Goal: Transaction & Acquisition: Subscribe to service/newsletter

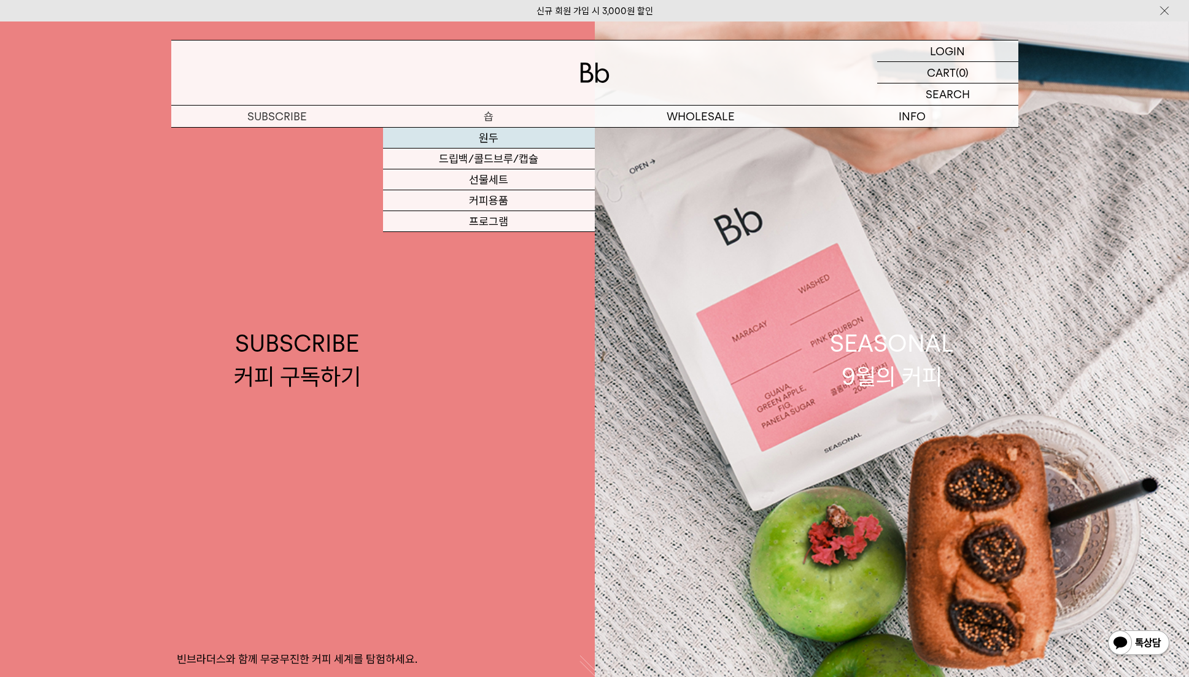
click at [495, 139] on link "원두" at bounding box center [489, 138] width 212 height 21
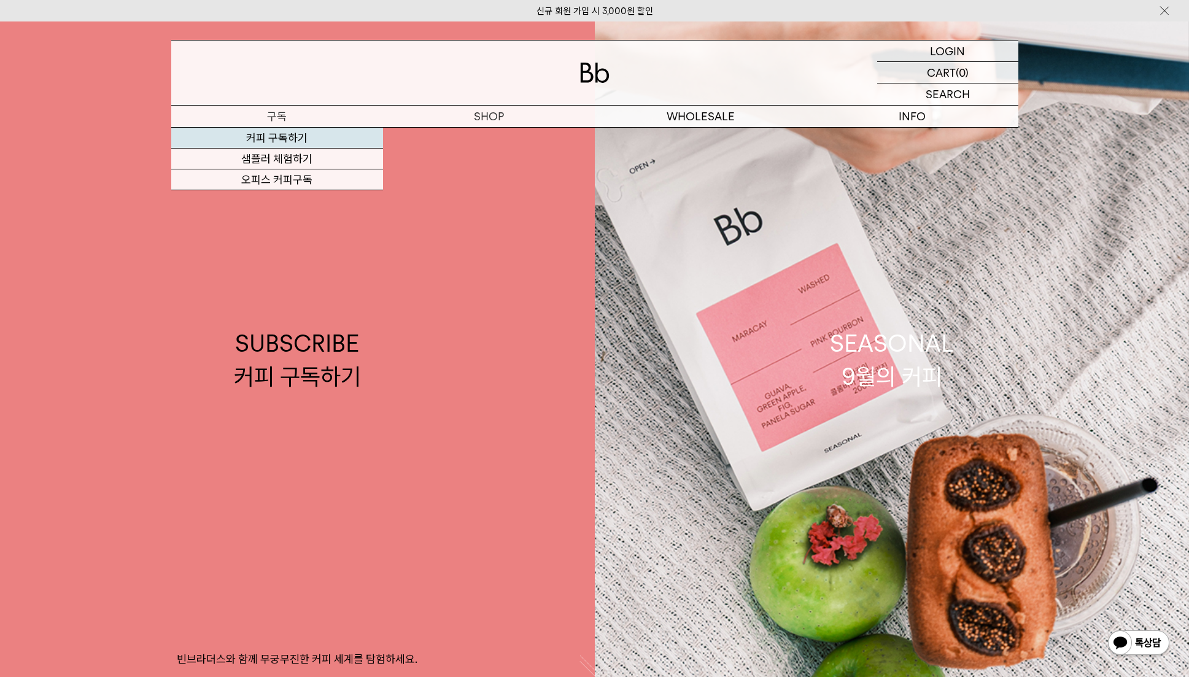
click at [286, 133] on link "커피 구독하기" at bounding box center [277, 138] width 212 height 21
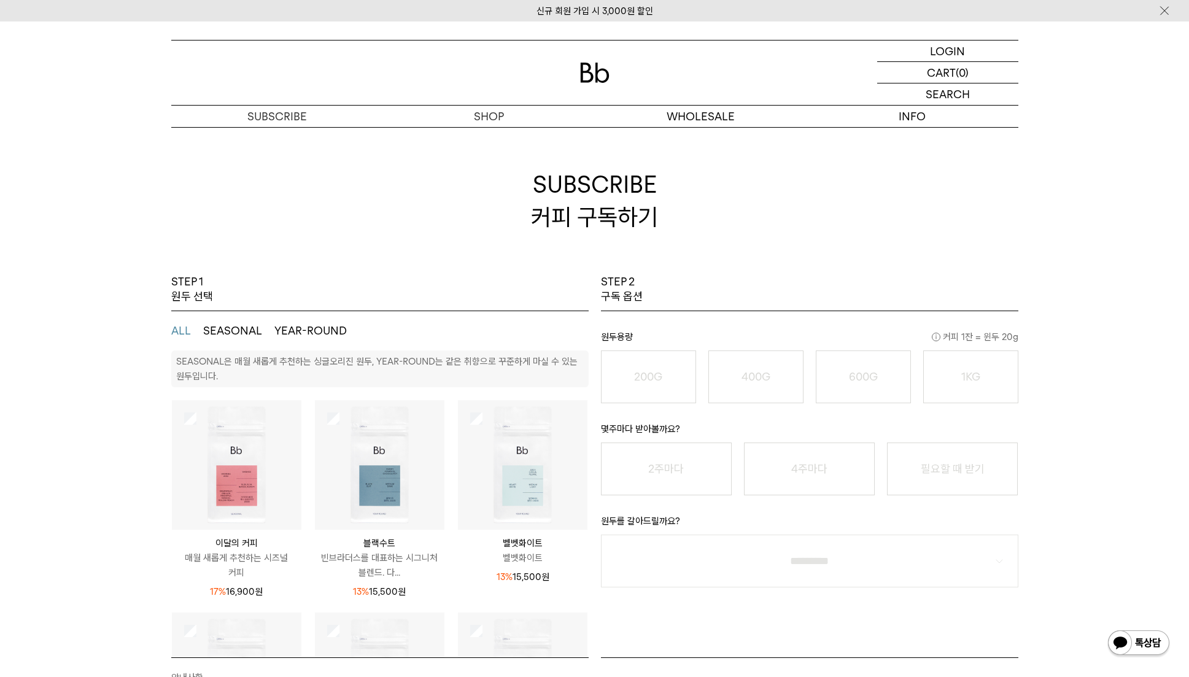
click at [581, 76] on img at bounding box center [594, 73] width 29 height 20
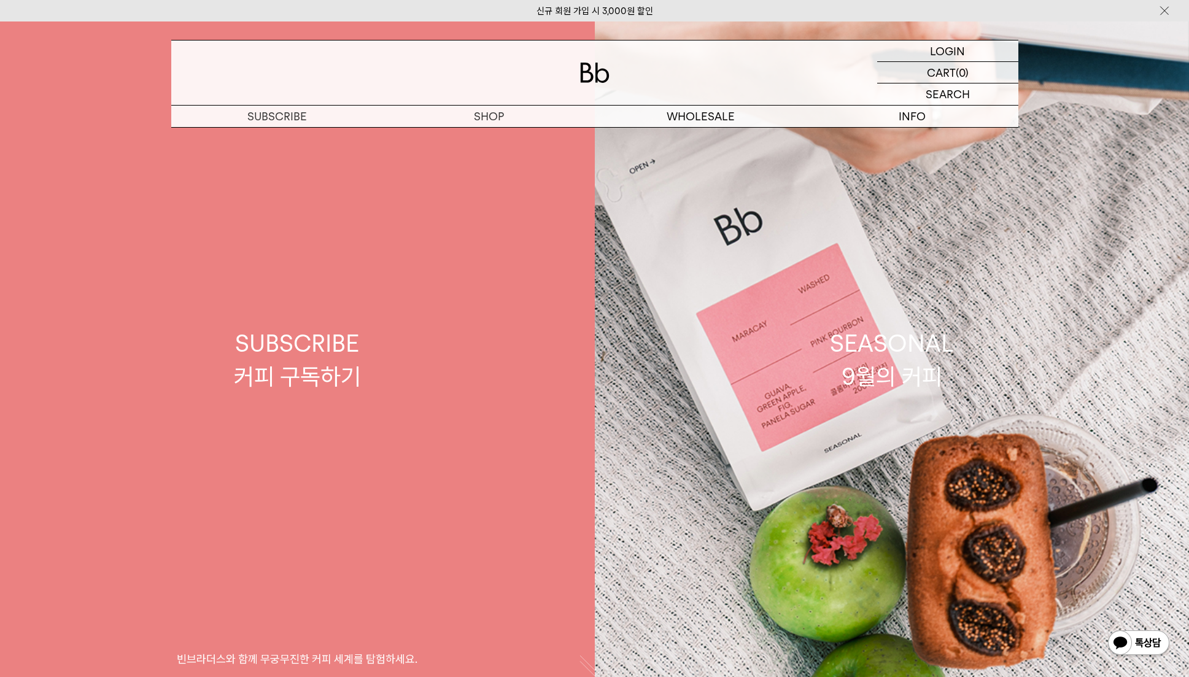
click at [244, 422] on link "SUBSCRIBE 커피 구독하기 빈브라더스와 함께 무궁무진한 커피 세계를 탐험하세요." at bounding box center [297, 359] width 595 height 677
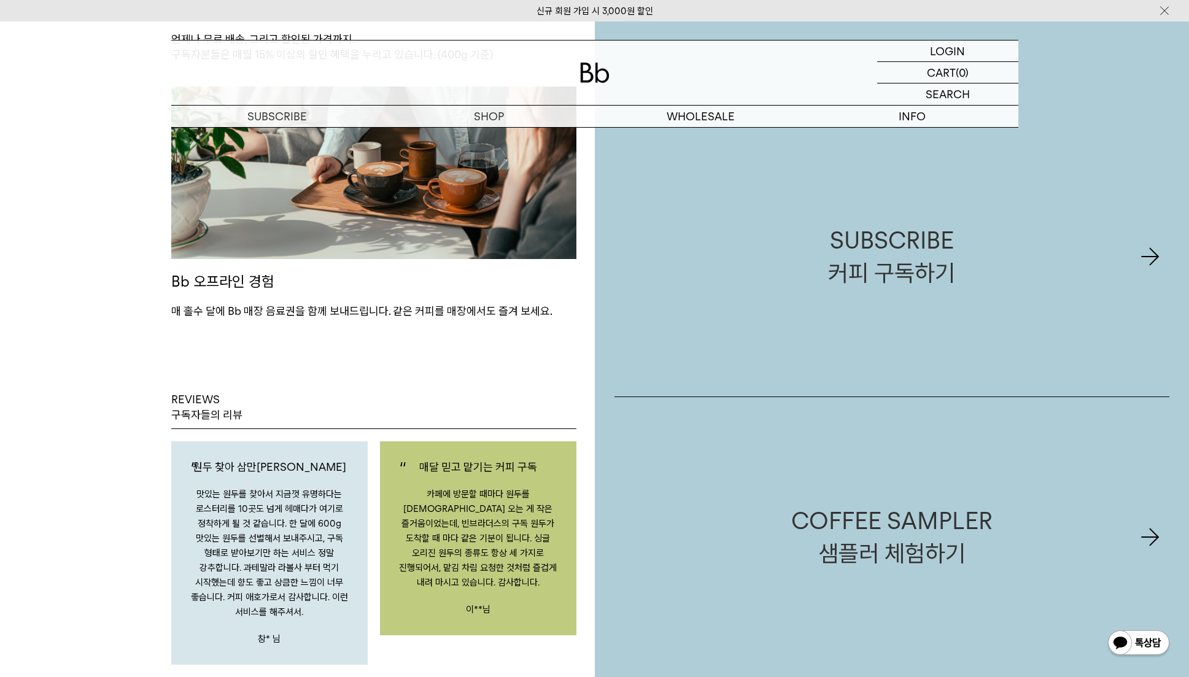
scroll to position [1780, 0]
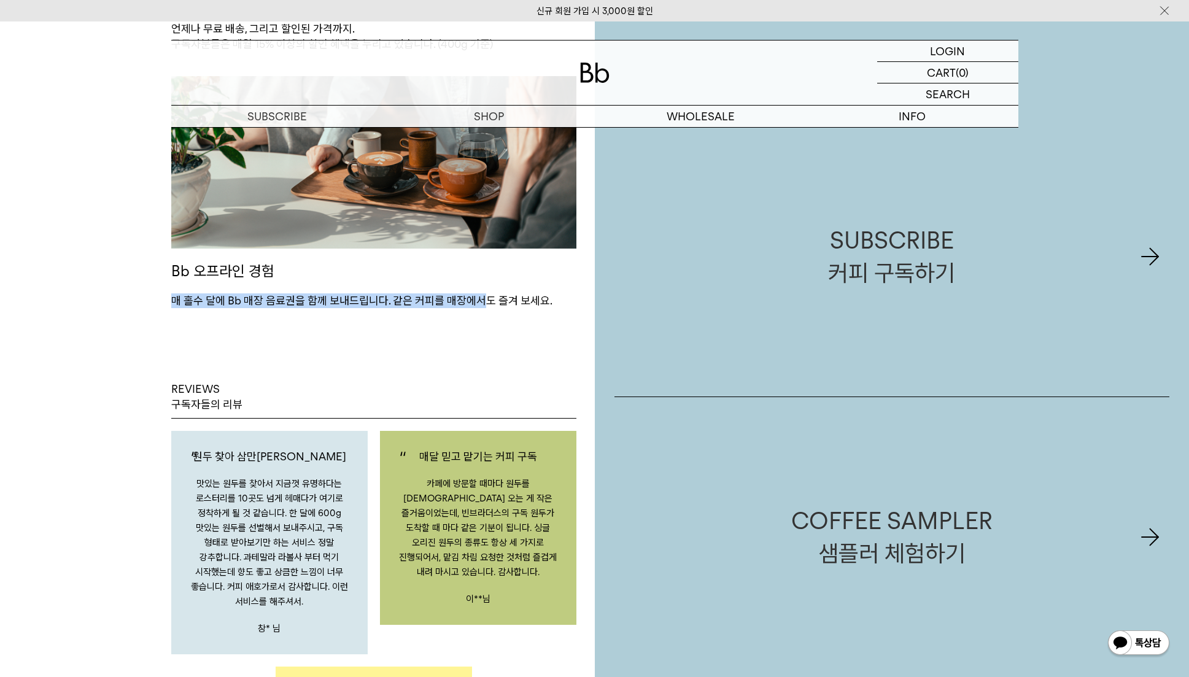
drag, startPoint x: 481, startPoint y: 304, endPoint x: 130, endPoint y: 304, distance: 351.1
click at [129, 304] on div "SUBSCRIPTION MERITS 정기구독, 이런 점이 좋아요 전문가의 커피 큐레이션 Bb의 그린빈 바이어가 전세계 각지에서 직접 소싱하는 …" at bounding box center [297, 303] width 595 height 2770
click at [187, 371] on div "REVIEWS 구독자들의 리뷰 원두 찾아 삼만[PERSON_NAME] 맛있는 원두를 찾아서 지금껏 유명하다는 로스터리를 10곳도 넘게 헤매다가…" at bounding box center [373, 606] width 405 height 597
drag, startPoint x: 190, startPoint y: 284, endPoint x: 419, endPoint y: 327, distance: 232.3
click at [415, 312] on div "SUBSCRIPTION MERITS 정기구독, 이런 점이 좋아요 전문가의 커피 큐레이션 Bb의 그린빈 바이어가 전세계 각지에서 직접 소싱하는 …" at bounding box center [374, 303] width 442 height 2770
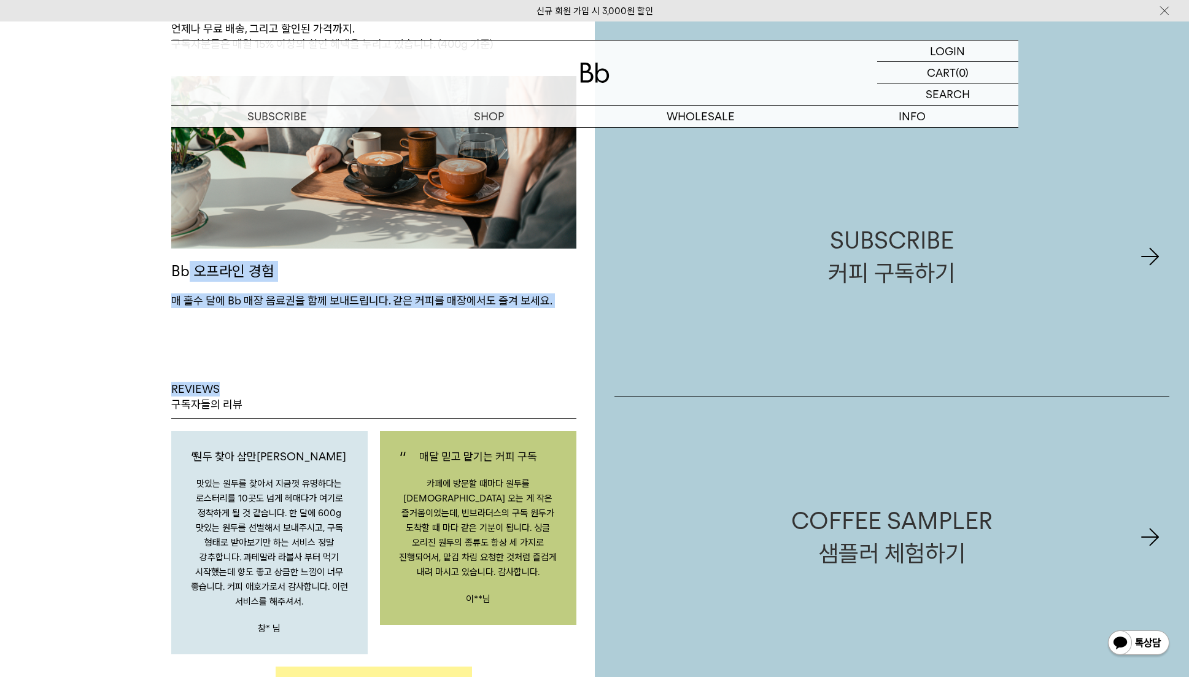
click at [420, 357] on div "REVIEWS 구독자들의 리뷰 원두 찾아 삼만[PERSON_NAME] 맛있는 원두를 찾아서 지금껏 유명하다는 로스터리를 10곳도 넘게 헤매다가…" at bounding box center [373, 606] width 405 height 597
click at [399, 380] on div "REVIEWS 구독자들의 리뷰 원두 찾아 삼만[PERSON_NAME] 맛있는 원두를 찾아서 지금껏 유명하다는 로스터리를 10곳도 넘게 헤매다가…" at bounding box center [373, 606] width 405 height 597
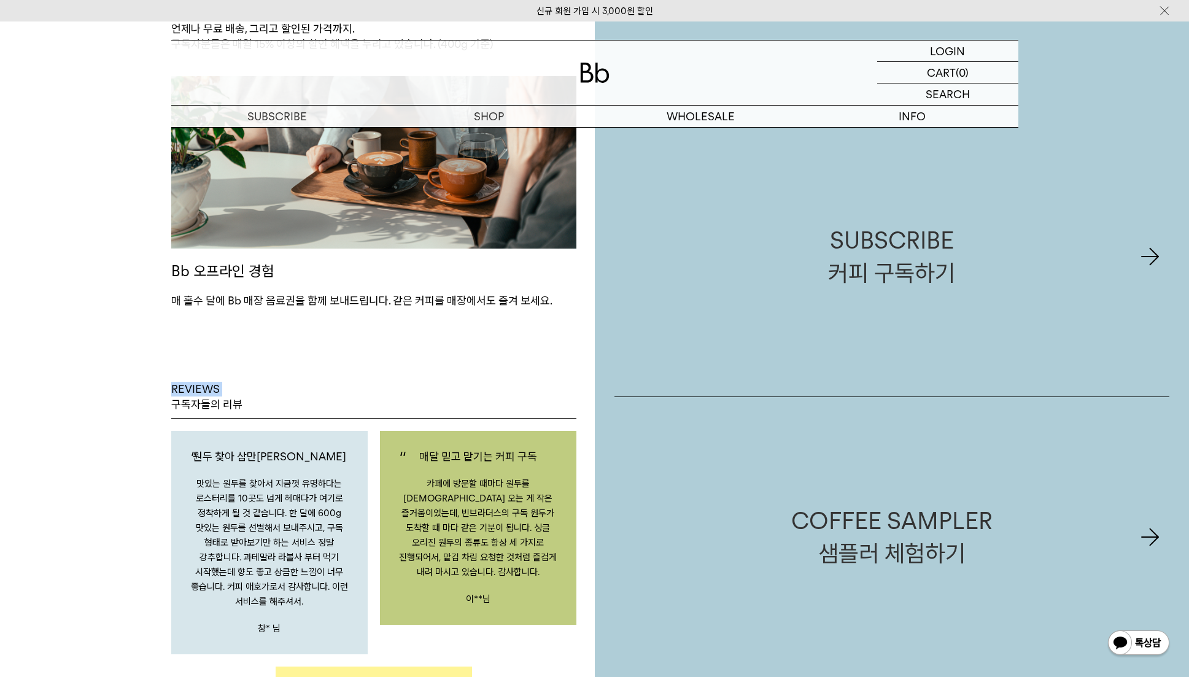
click at [397, 380] on div "REVIEWS 구독자들의 리뷰 원두 찾아 삼만[PERSON_NAME] 맛있는 원두를 찾아서 지금껏 유명하다는 로스터리를 10곳도 넘게 헤매다가…" at bounding box center [373, 606] width 405 height 597
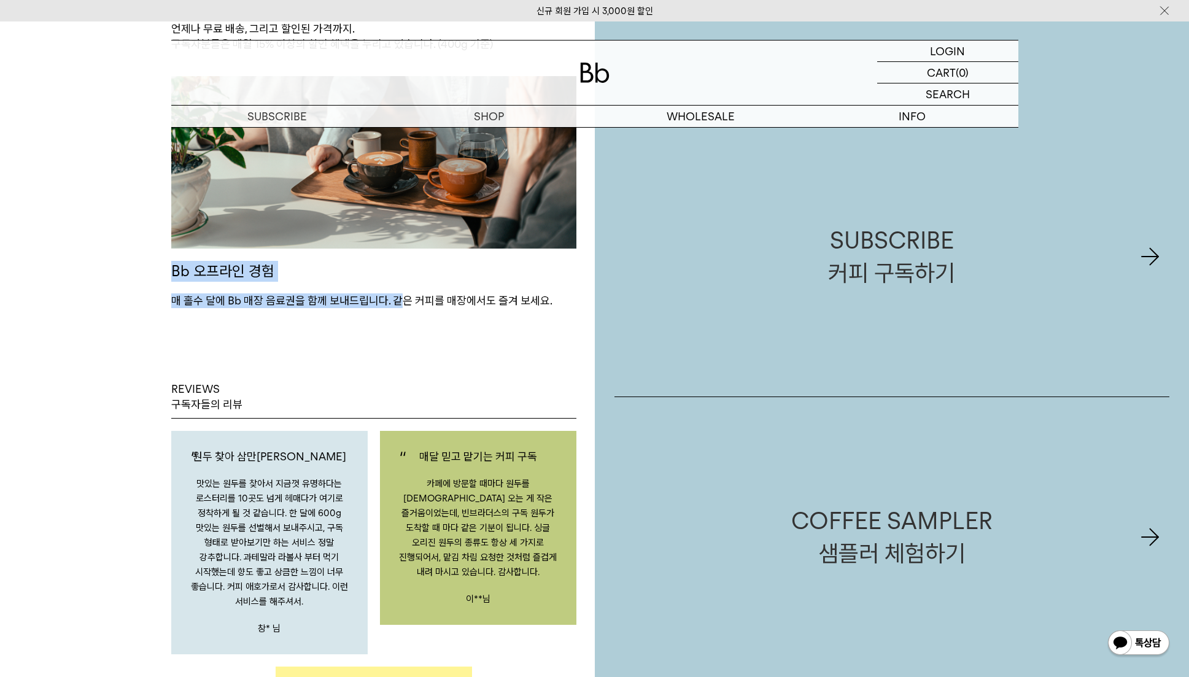
drag, startPoint x: 173, startPoint y: 273, endPoint x: 397, endPoint y: 308, distance: 226.9
click at [397, 308] on div "Bb 오프라인 경험 매 홀수 달에 Bb 매장 음료권을 함께 보내드립니다. 같은 커피를 매장에서도 즐겨 보세요." at bounding box center [373, 192] width 405 height 232
click at [397, 308] on p "매 홀수 달에 Bb 매장 음료권을 함께 보내드립니다. 같은 커피를 매장에서도 즐겨 보세요." at bounding box center [373, 300] width 405 height 15
drag, startPoint x: 393, startPoint y: 357, endPoint x: 153, endPoint y: 271, distance: 255.5
click at [142, 254] on div "SUBSCRIPTION MERITS 정기구독, 이런 점이 좋아요 전문가의 커피 큐레이션 Bb의 그린빈 바이어가 전세계 각지에서 직접 소싱하는 …" at bounding box center [297, 303] width 595 height 2770
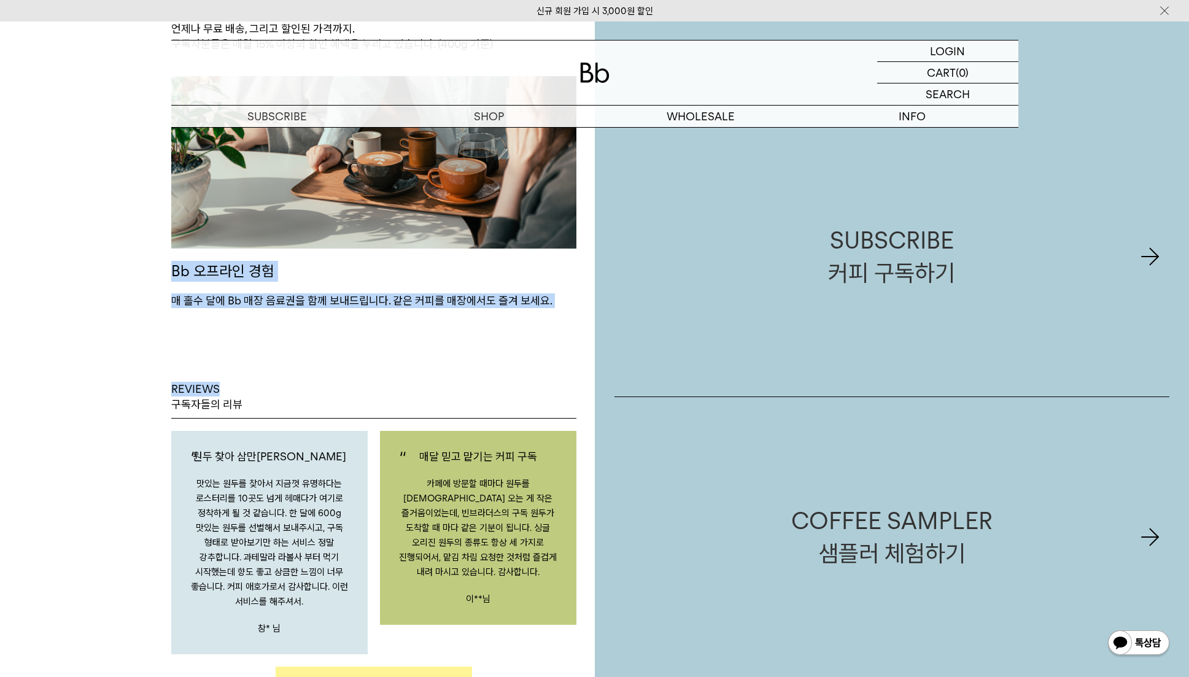
click at [192, 330] on div "REVIEWS 구독자들의 리뷰 원두 찾아 삼만[PERSON_NAME] 맛있는 원두를 찾아서 지금껏 유명하다는 로스터리를 10곳도 넘게 헤매다가…" at bounding box center [373, 606] width 405 height 597
